Goal: Communication & Community: Answer question/provide support

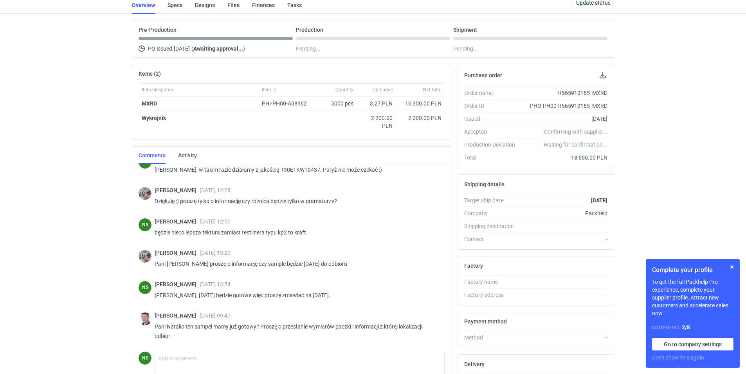
scroll to position [69, 0]
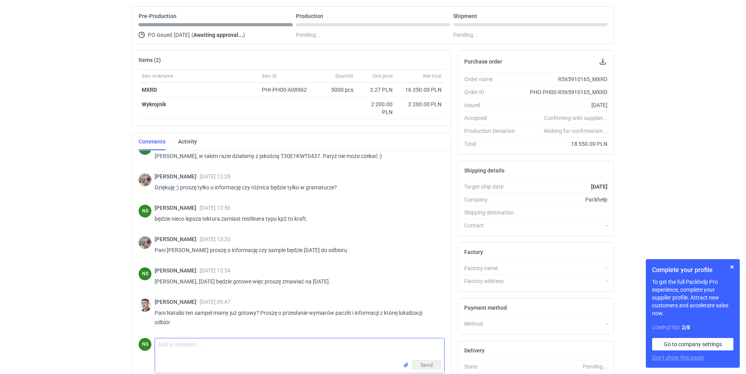
click at [183, 356] on textarea "Comment message" at bounding box center [299, 349] width 289 height 22
type textarea "Panie Macieju, tak, jest gotowy, rozm paczki to 1mx60cmx6cm waga do 1kg"
click at [419, 362] on button "Send" at bounding box center [426, 364] width 29 height 9
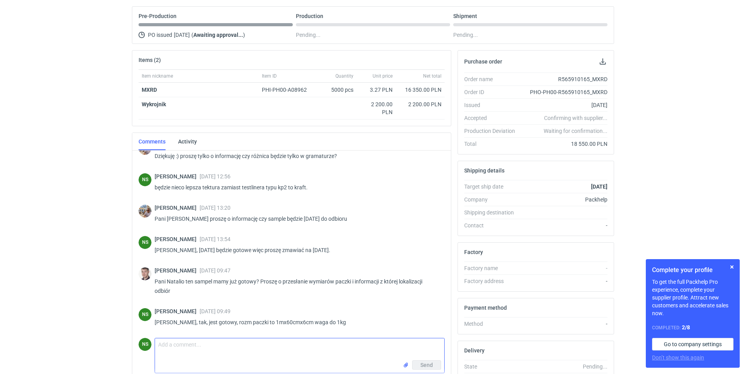
scroll to position [437, 0]
click at [407, 366] on input "file" at bounding box center [406, 365] width 6 height 8
click at [203, 347] on textarea "Comment message" at bounding box center [299, 349] width 289 height 22
type textarea "z"
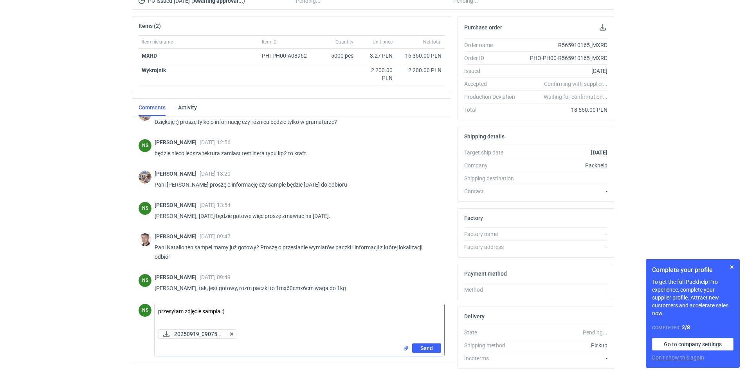
scroll to position [130, 0]
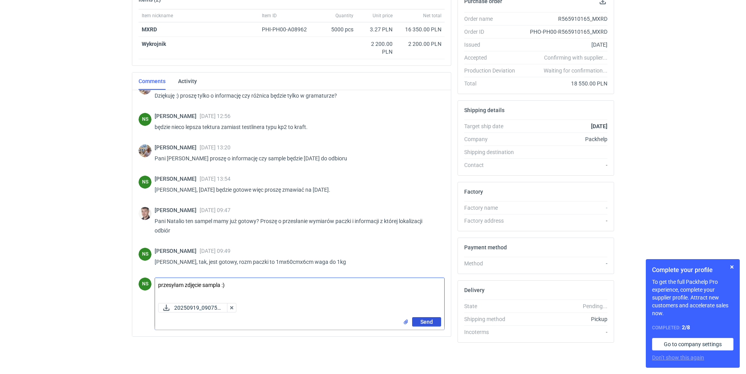
type textarea "przesyłam zdjęcie sampla :)"
click at [426, 319] on span "Send" at bounding box center [427, 321] width 13 height 5
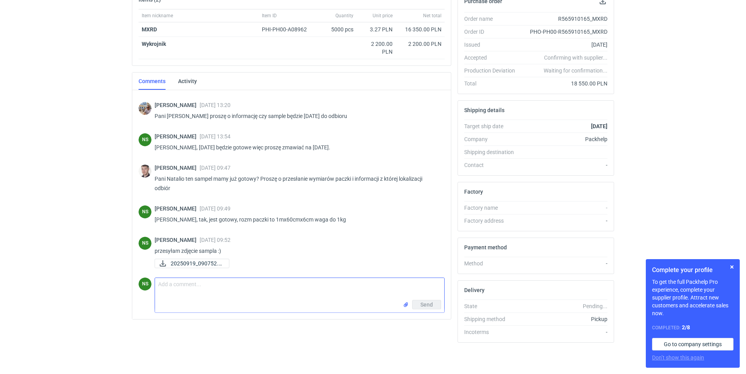
scroll to position [479, 0]
